Goal: Submit feedback/report problem

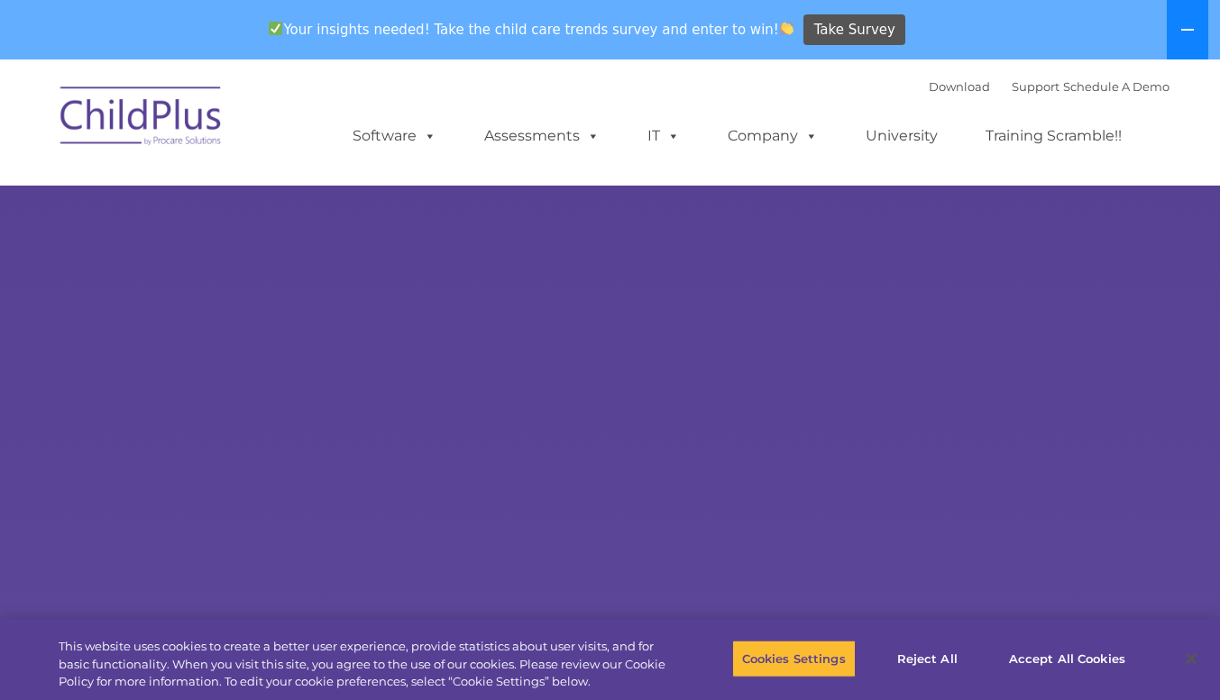
select select "MEDIUM"
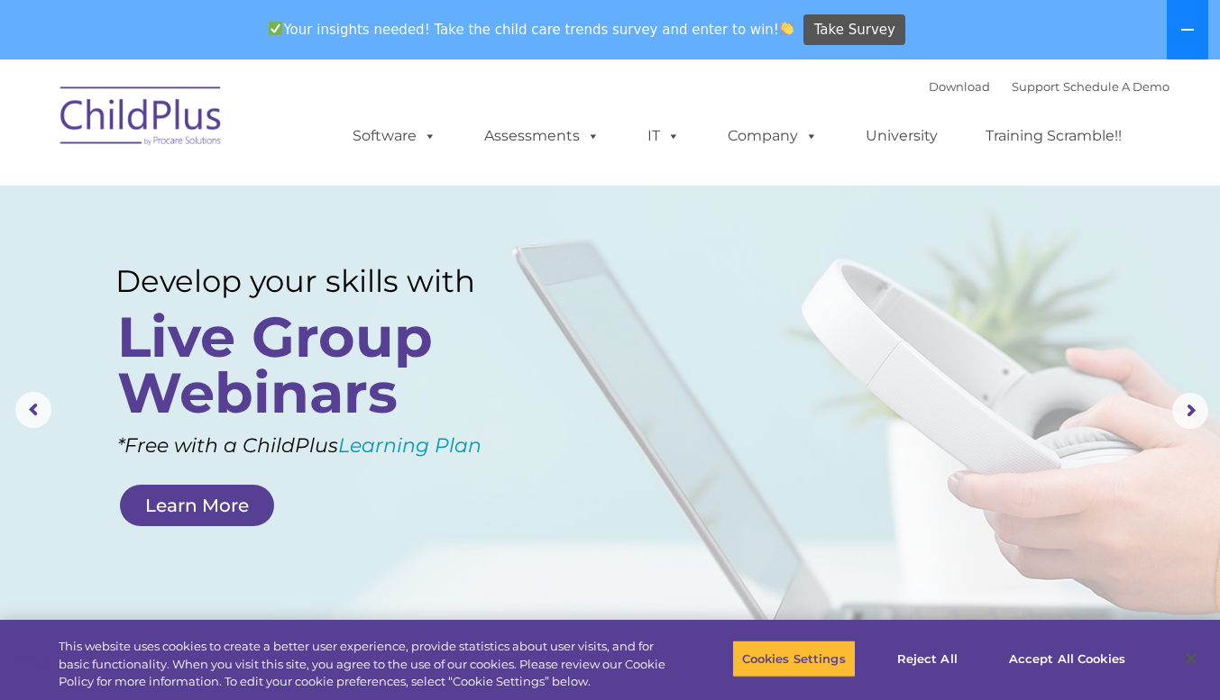
click at [1195, 29] on button at bounding box center [1187, 29] width 41 height 59
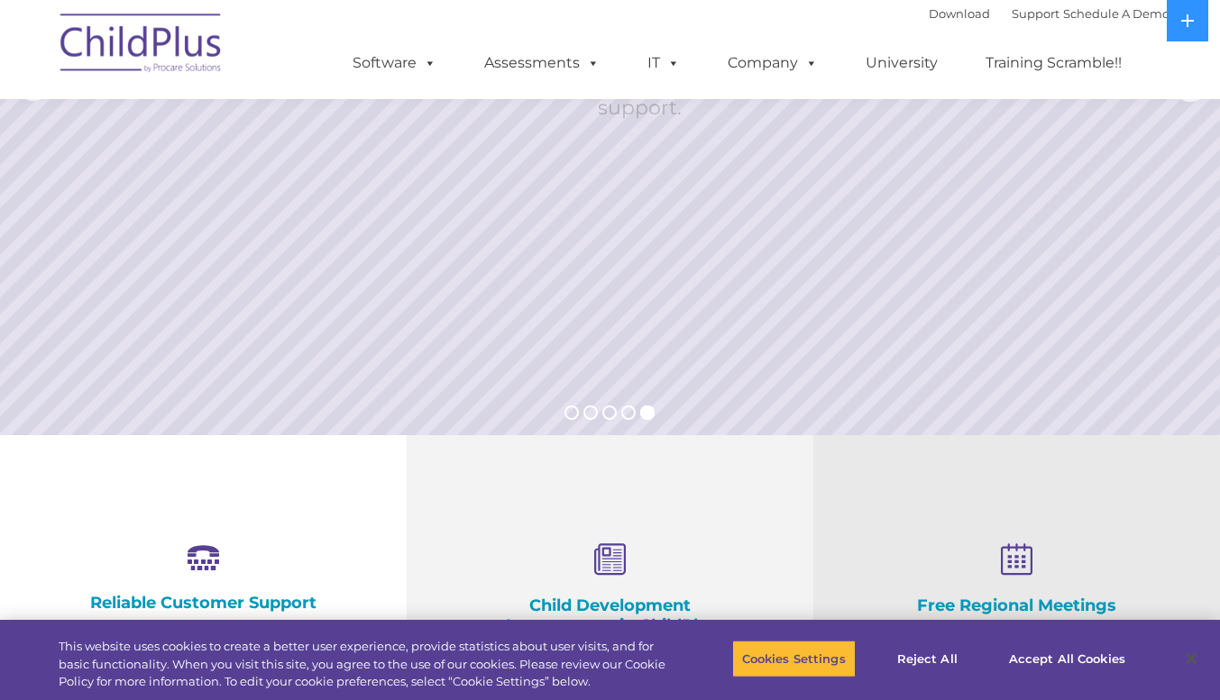
scroll to position [269, 0]
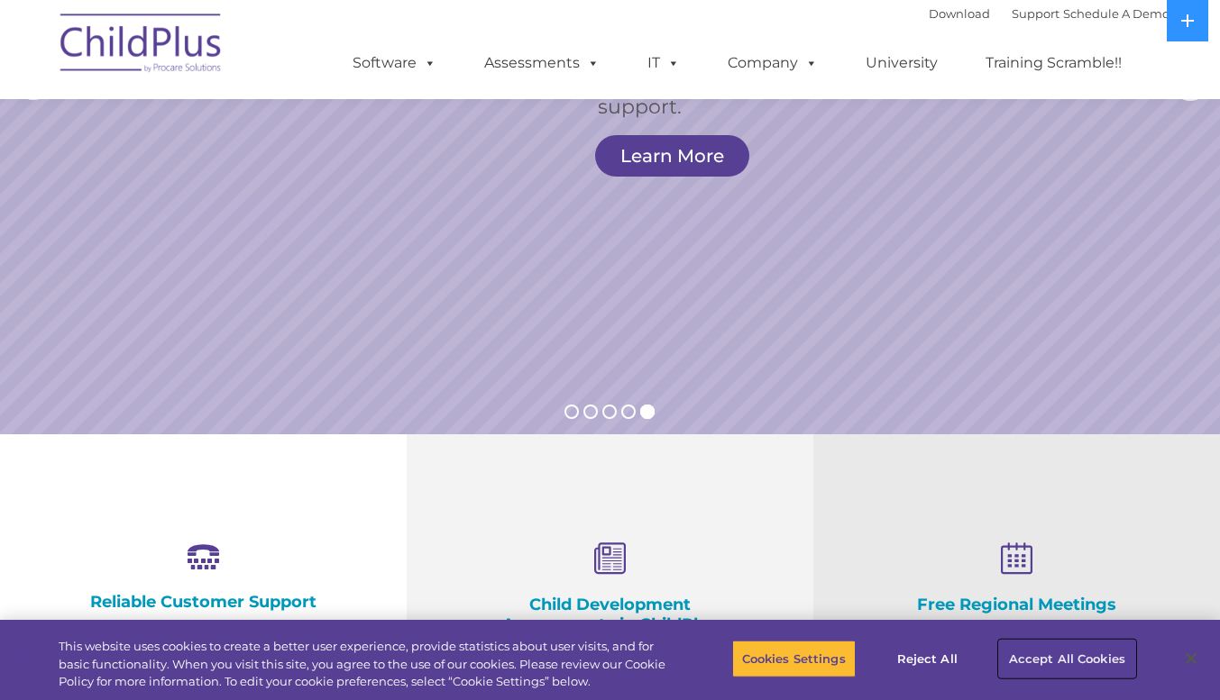
click at [1070, 661] on button "Accept All Cookies" at bounding box center [1067, 659] width 136 height 38
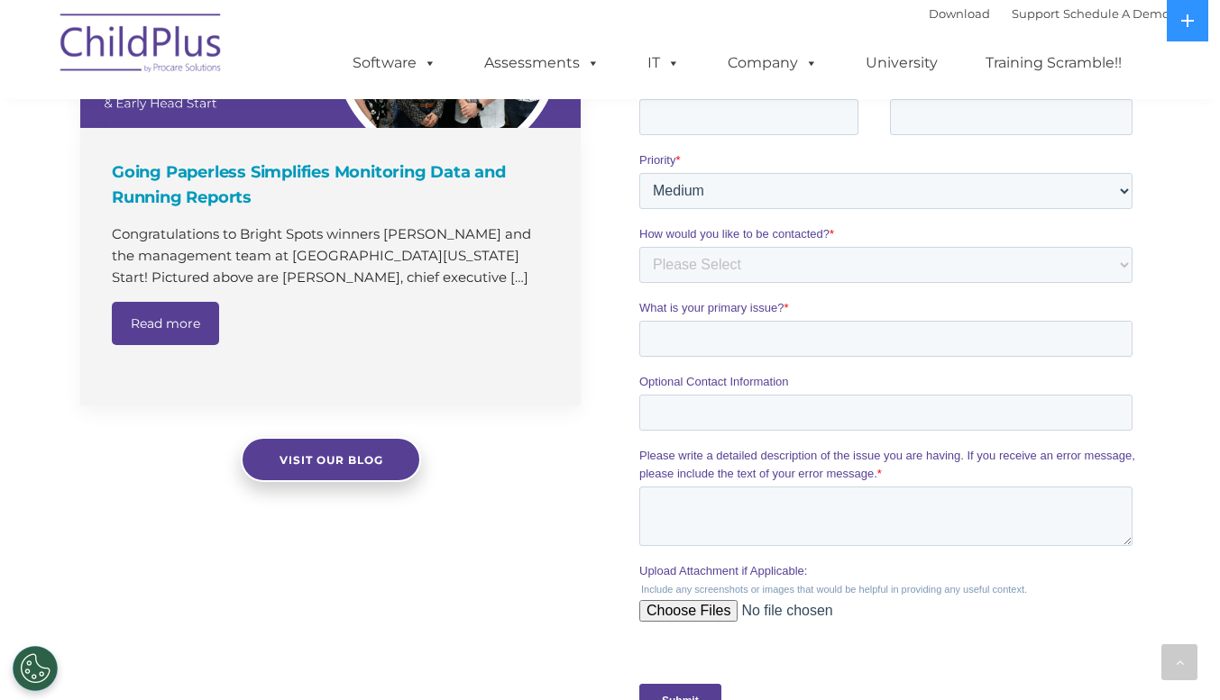
scroll to position [1266, 0]
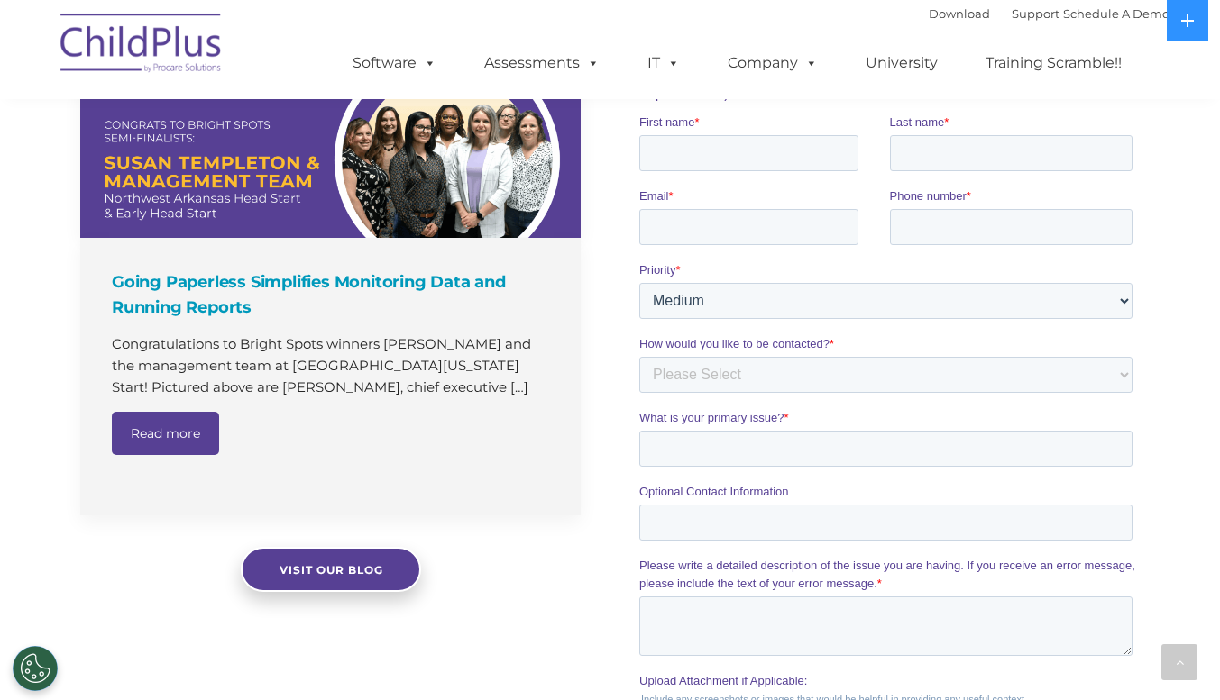
click at [977, 275] on label "Priority *" at bounding box center [889, 270] width 500 height 18
click at [977, 283] on select "Please Select Low Medium High" at bounding box center [885, 301] width 493 height 36
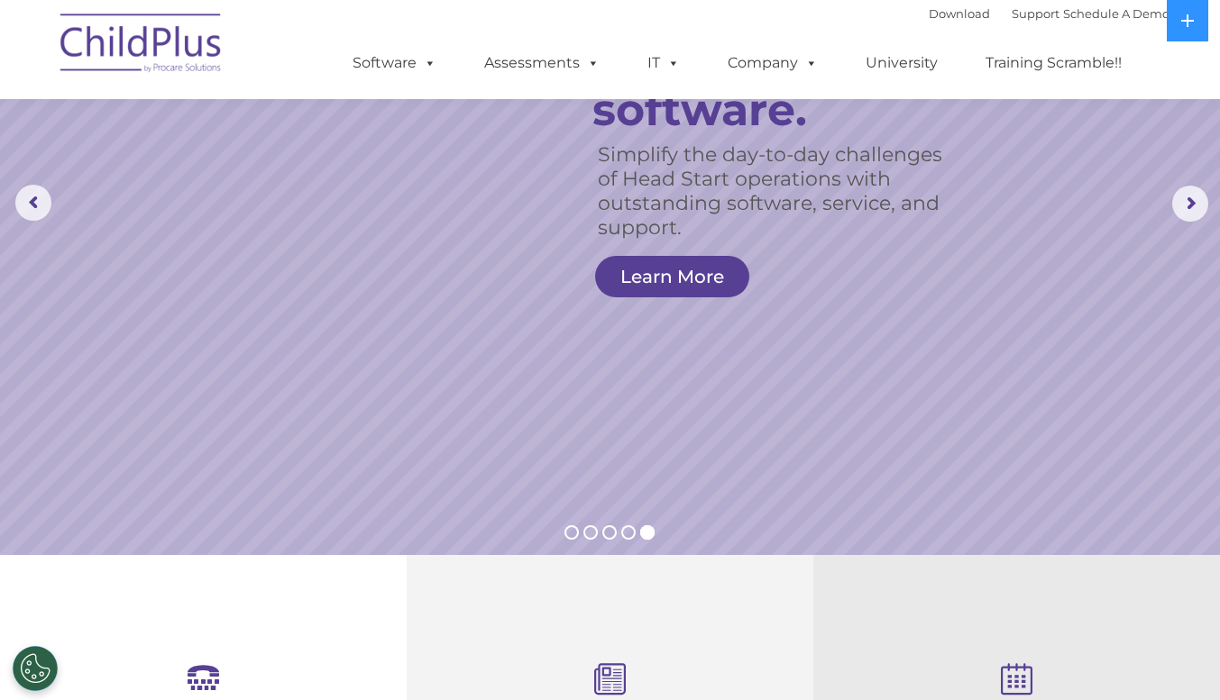
scroll to position [0, 0]
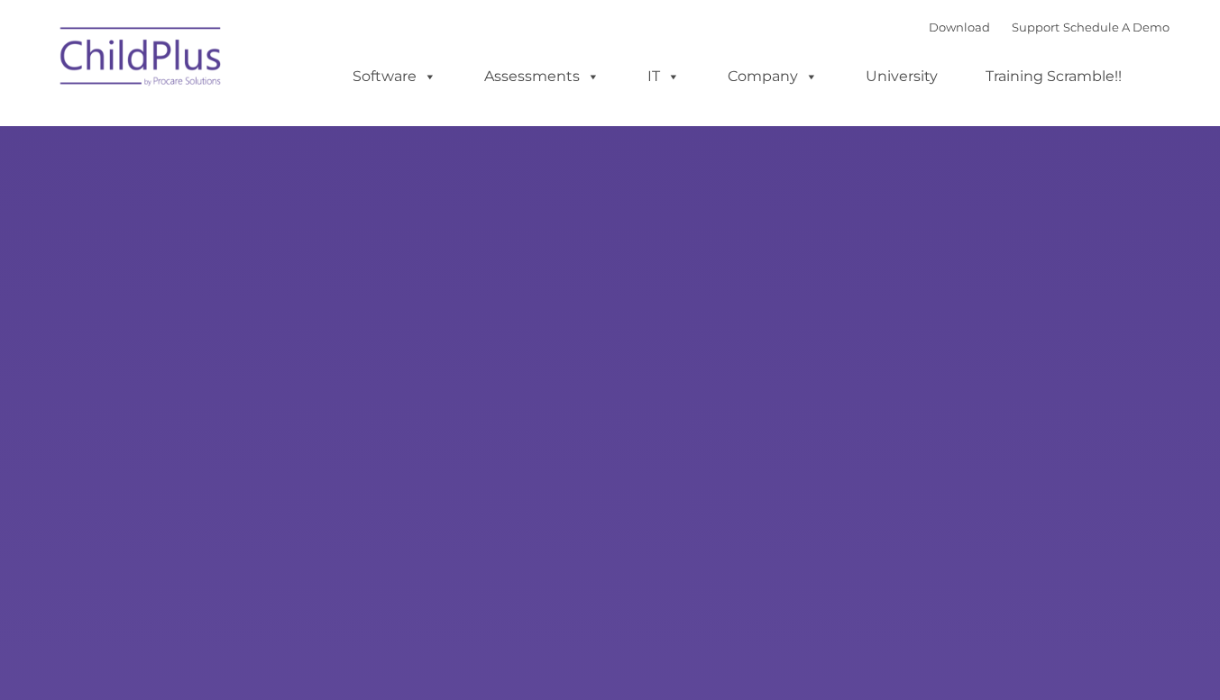
type input ""
select select "MEDIUM"
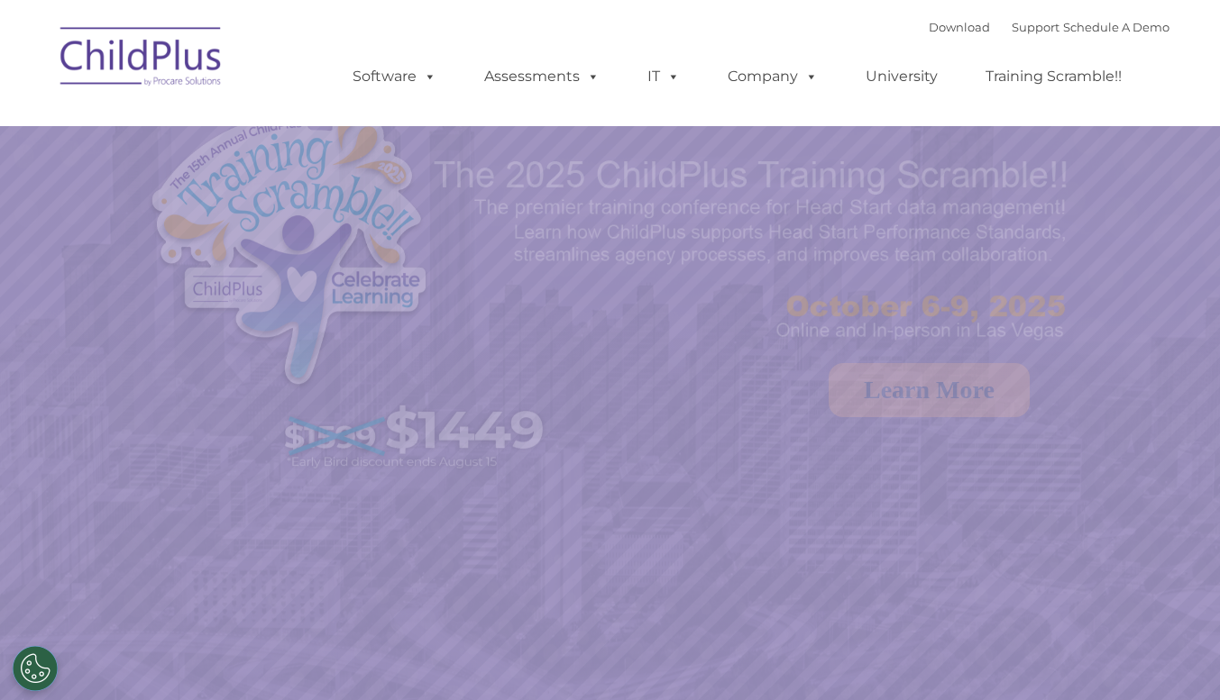
select select "MEDIUM"
